Goal: Task Accomplishment & Management: Use online tool/utility

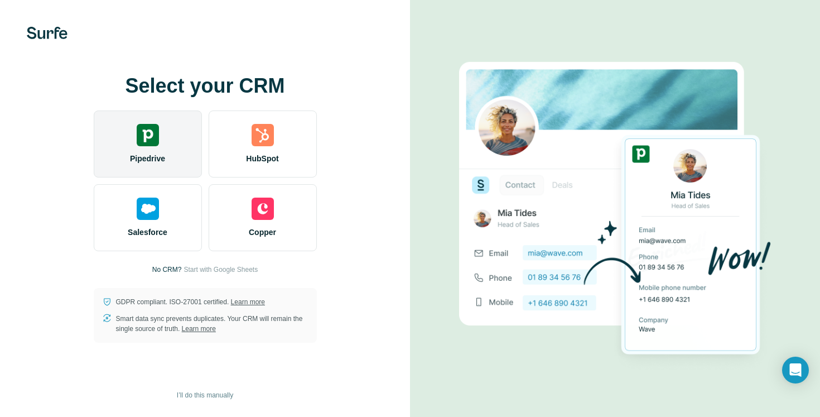
click at [149, 146] on div "Pipedrive" at bounding box center [148, 144] width 108 height 67
click at [170, 133] on div "Pipedrive" at bounding box center [148, 144] width 108 height 67
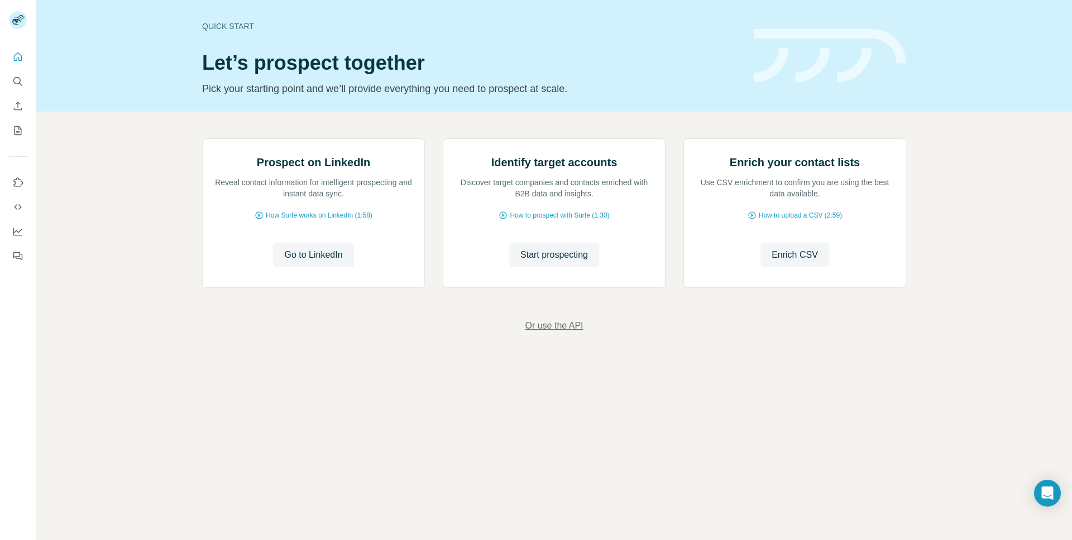
click at [561, 333] on span "Or use the API" at bounding box center [554, 325] width 58 height 13
